Goal: Navigation & Orientation: Find specific page/section

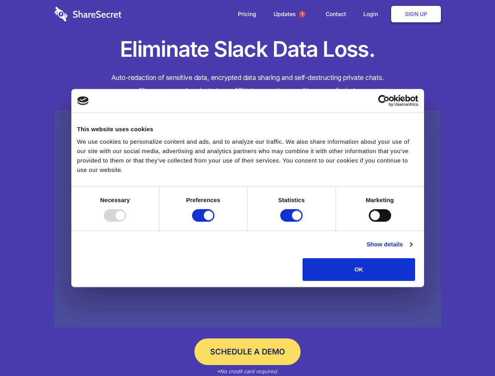
click at [126, 222] on div at bounding box center [115, 215] width 22 height 13
click at [214, 222] on input "Preferences" at bounding box center [203, 215] width 22 height 13
checkbox input "false"
click at [292, 222] on input "Statistics" at bounding box center [291, 215] width 22 height 13
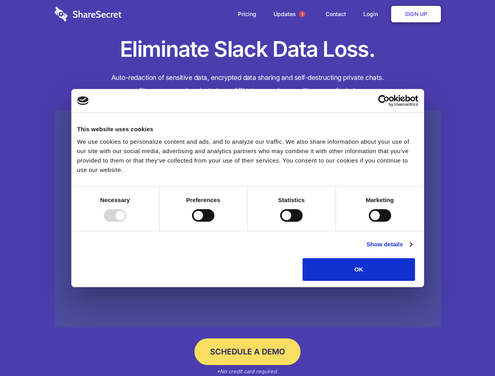
checkbox input "false"
click at [369, 222] on input "Marketing" at bounding box center [380, 215] width 22 height 13
checkbox input "true"
click at [412, 249] on link "Show details" at bounding box center [388, 244] width 45 height 9
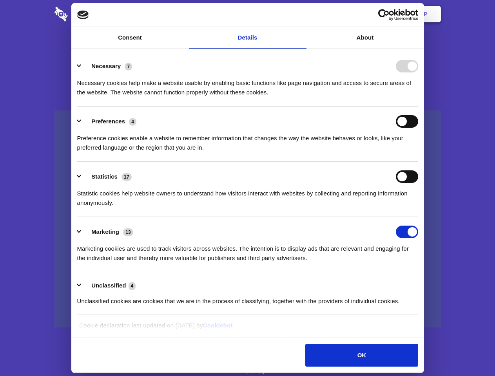
click at [418, 107] on li "Necessary 7 Necessary cookies help make a website usable by enabling basic func…" at bounding box center [247, 78] width 341 height 55
click at [302, 14] on span "1" at bounding box center [302, 14] width 6 height 6
